Goal: Book appointment/travel/reservation

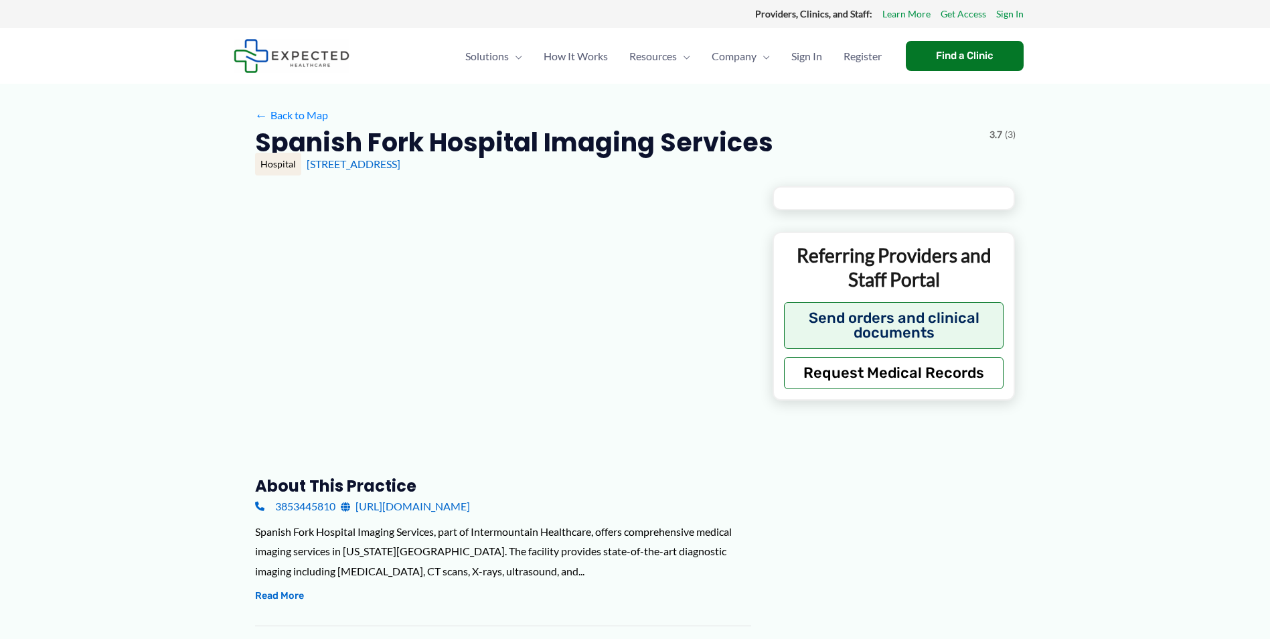
type input "**********"
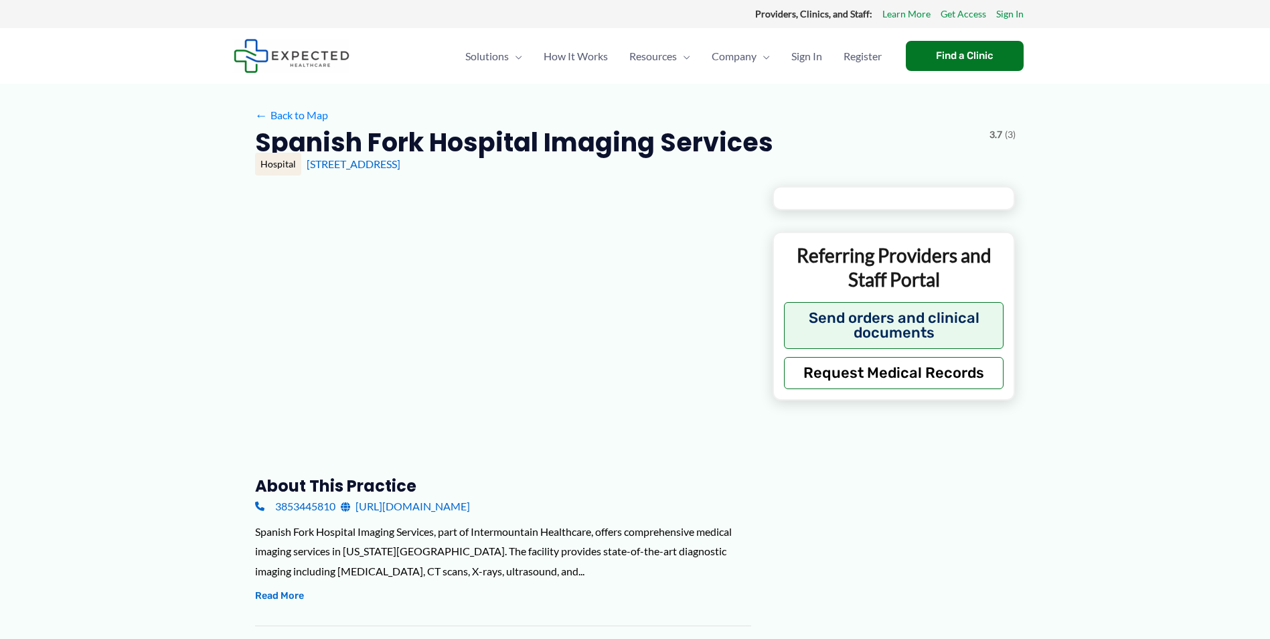
type input "**********"
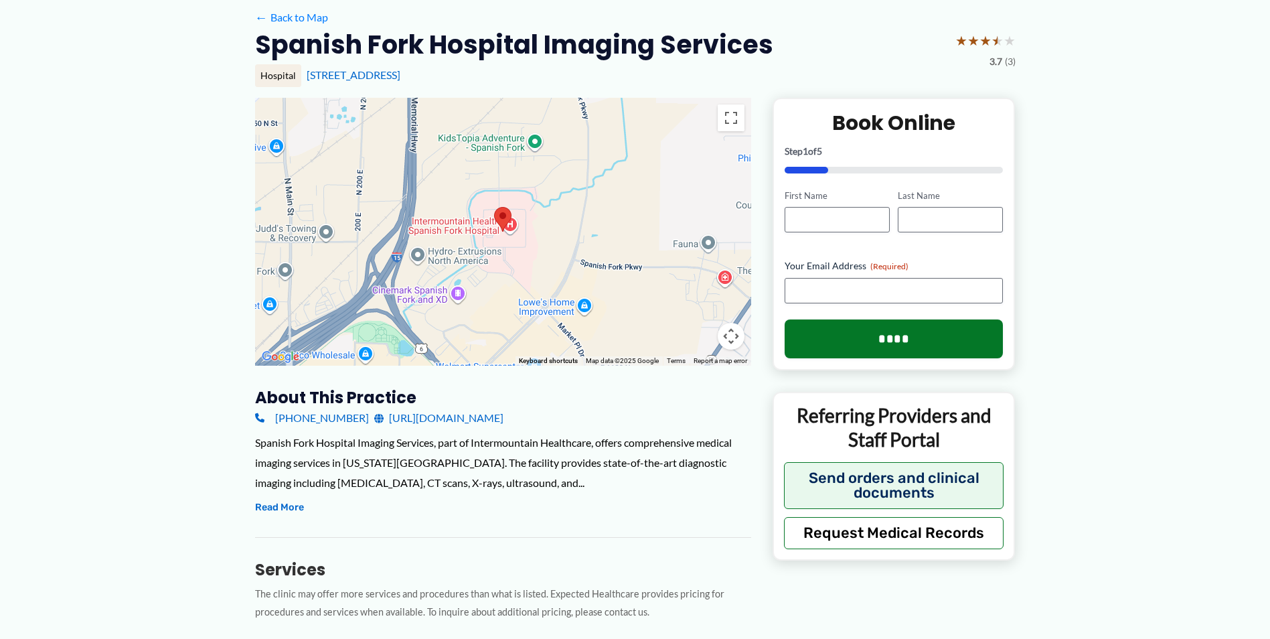
scroll to position [67, 0]
